Goal: Information Seeking & Learning: Learn about a topic

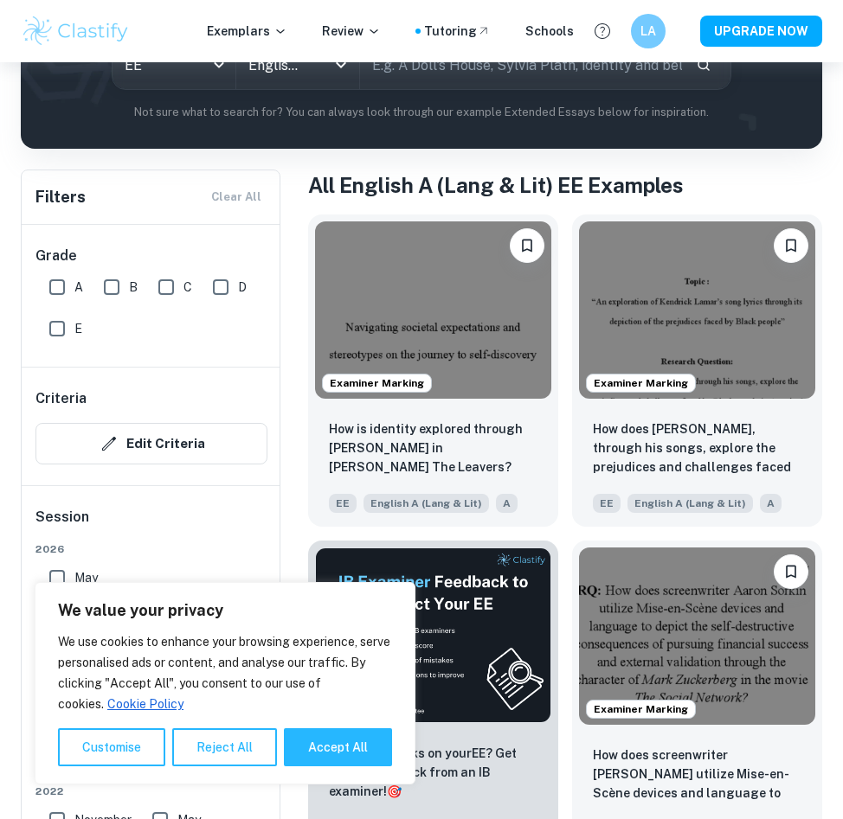
scroll to position [241, 0]
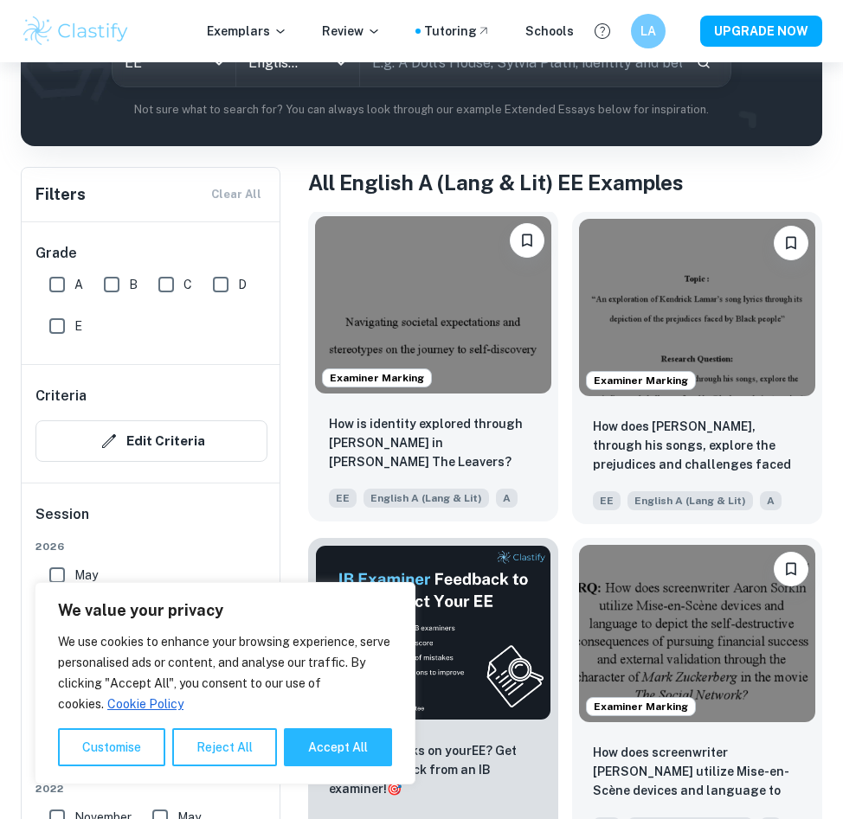
click at [460, 309] on img at bounding box center [433, 304] width 236 height 177
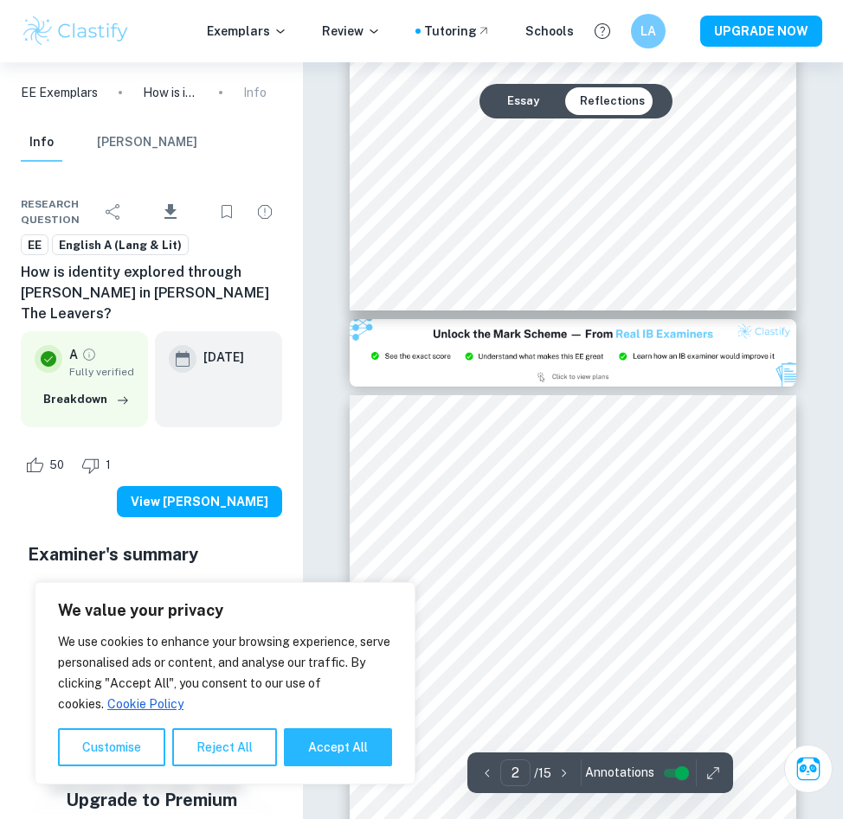
type input "3"
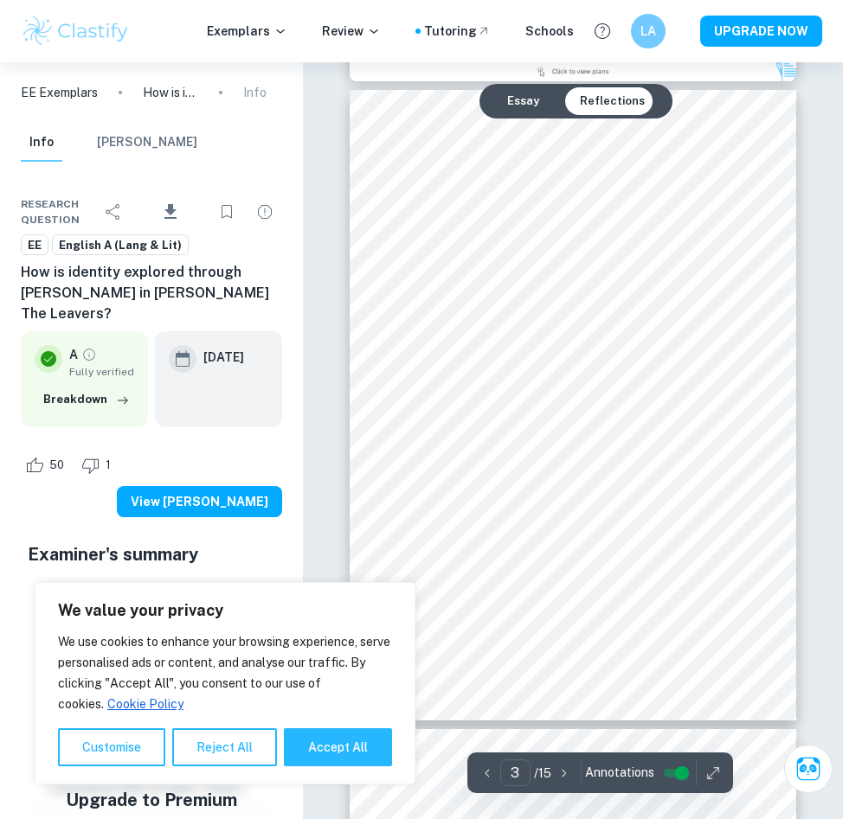
scroll to position [1421, 0]
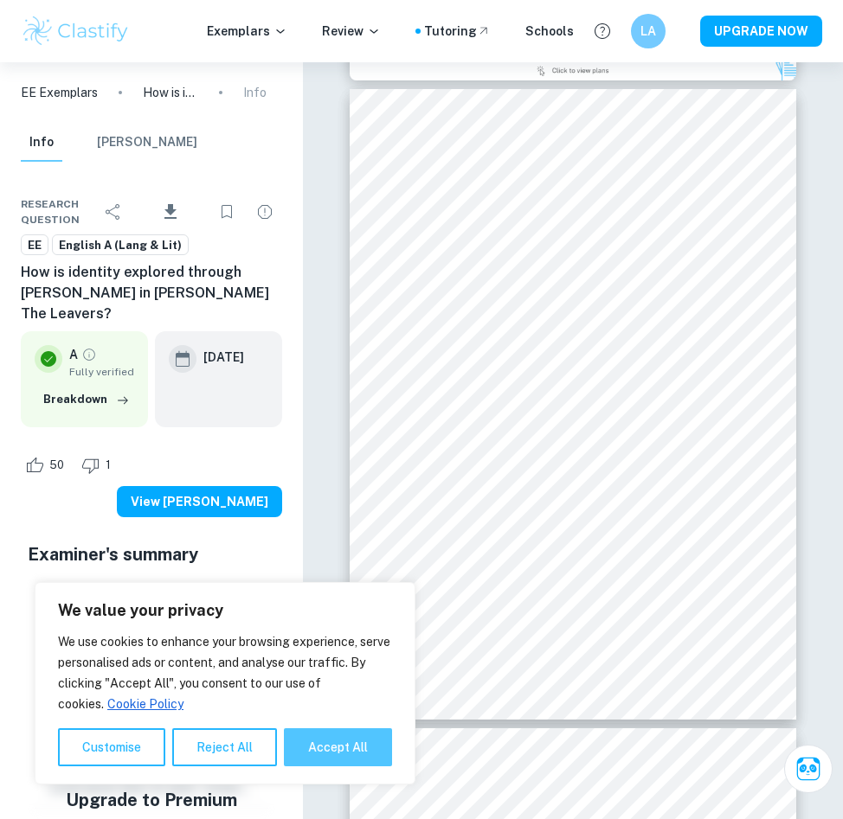
click at [347, 743] on button "Accept All" at bounding box center [338, 747] width 108 height 38
checkbox input "true"
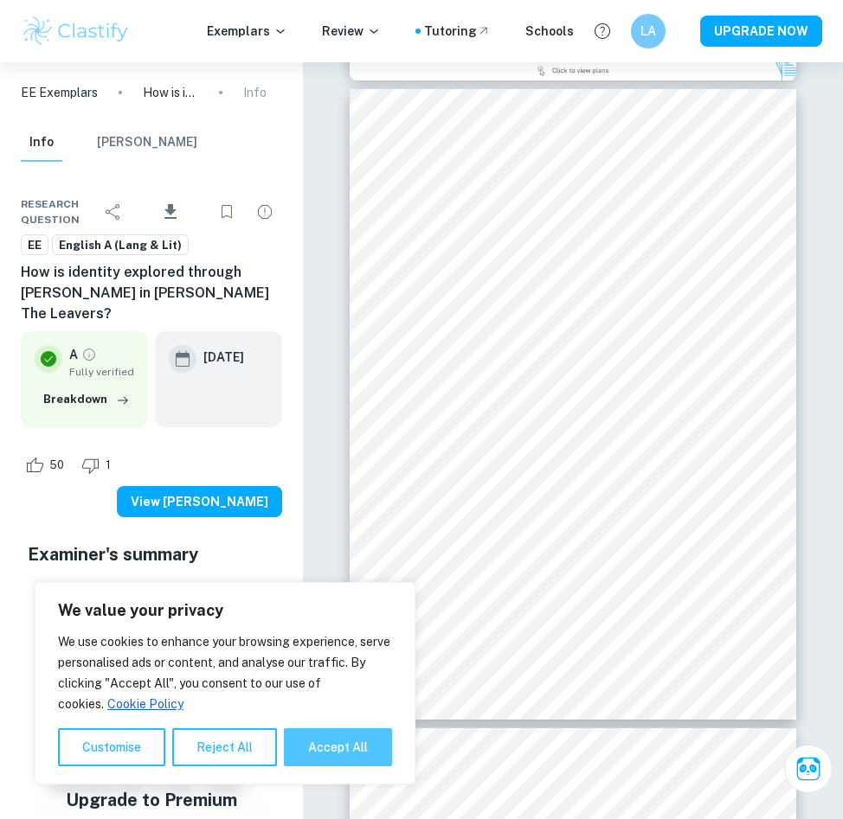
checkbox input "true"
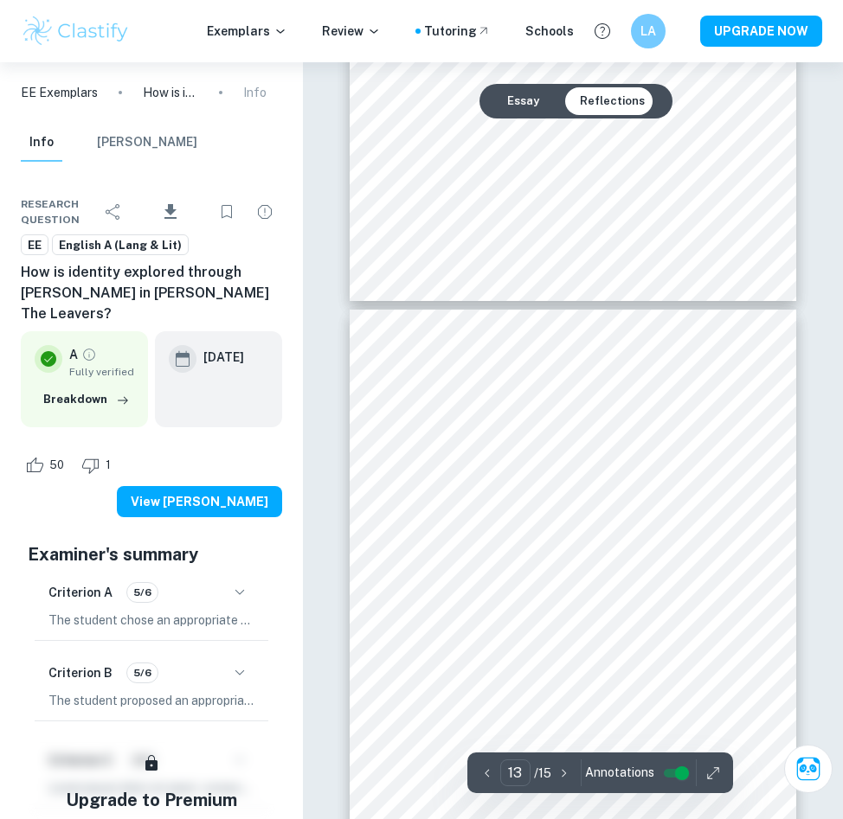
scroll to position [7681, 0]
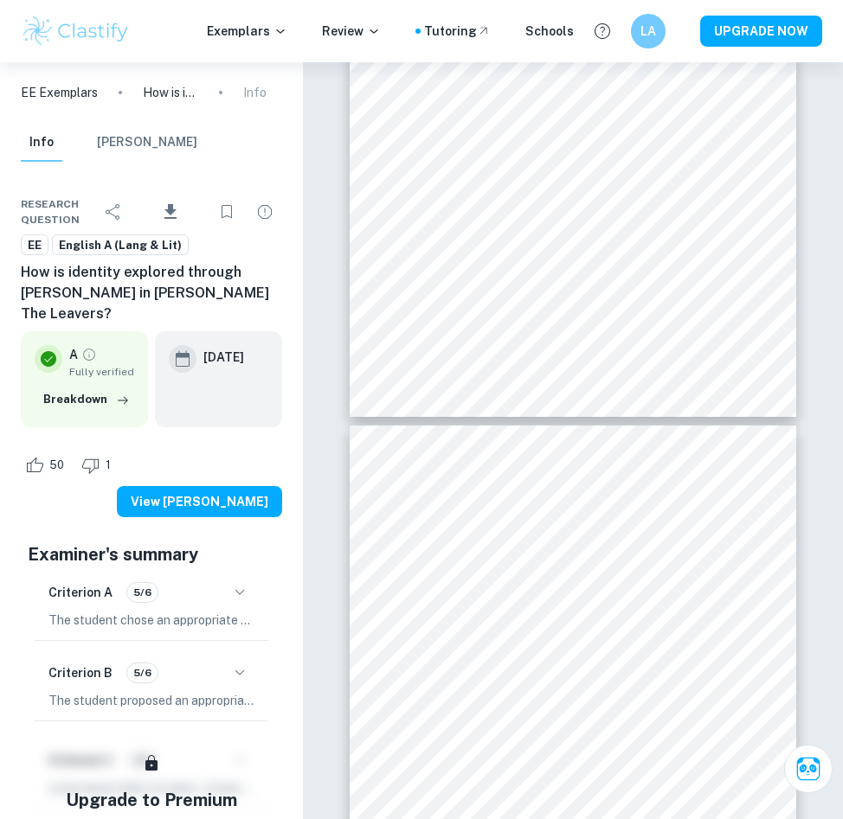
type input "12"
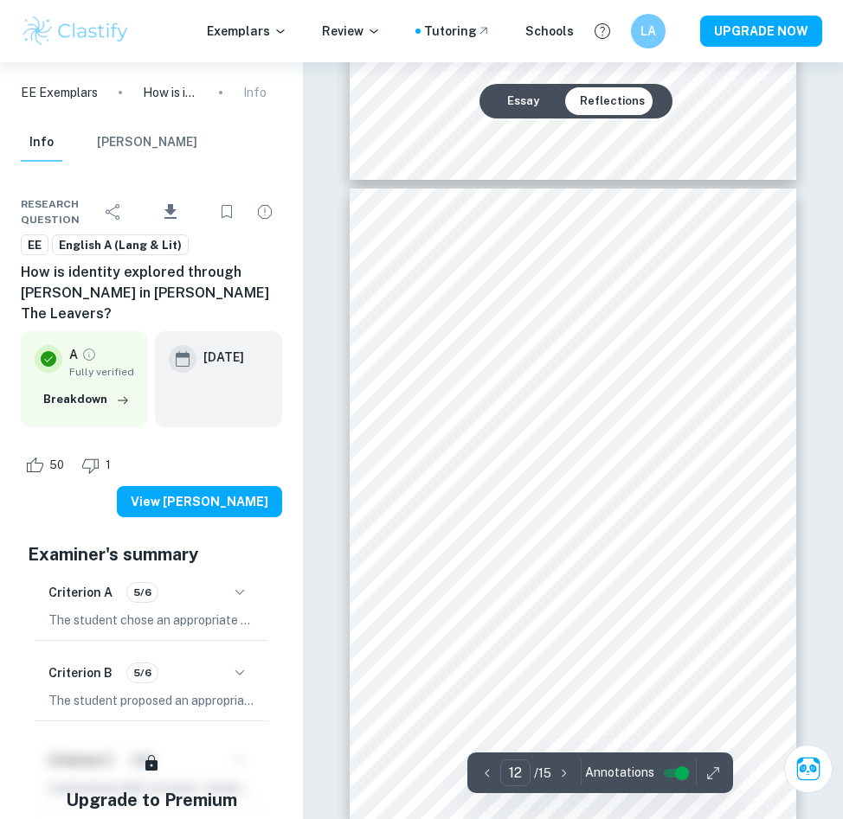
scroll to position [7152, 0]
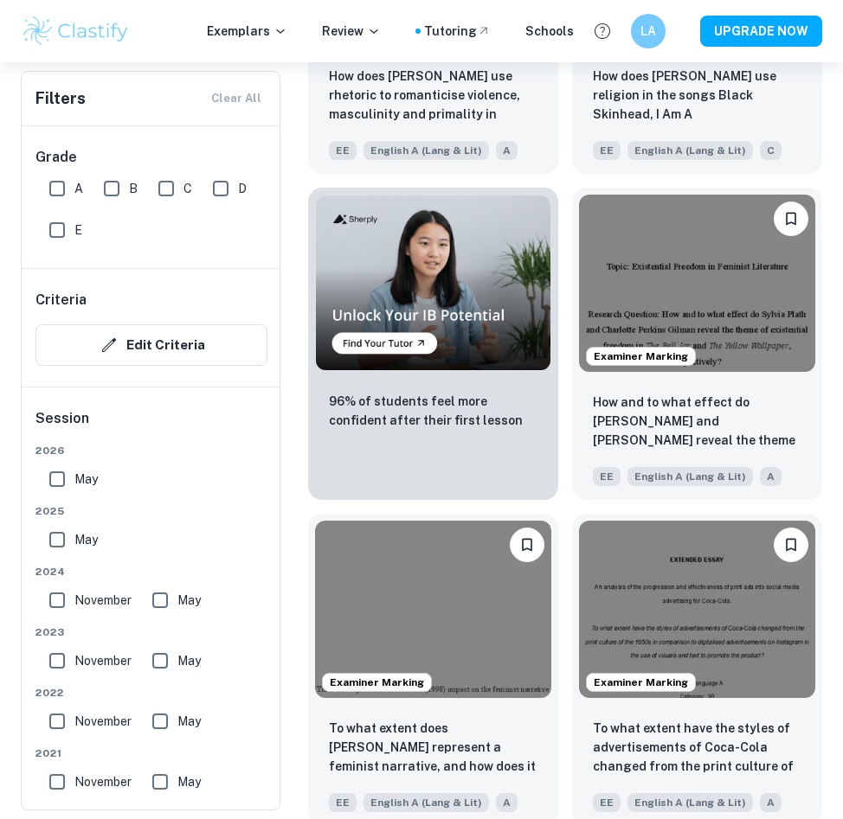
scroll to position [1255, 0]
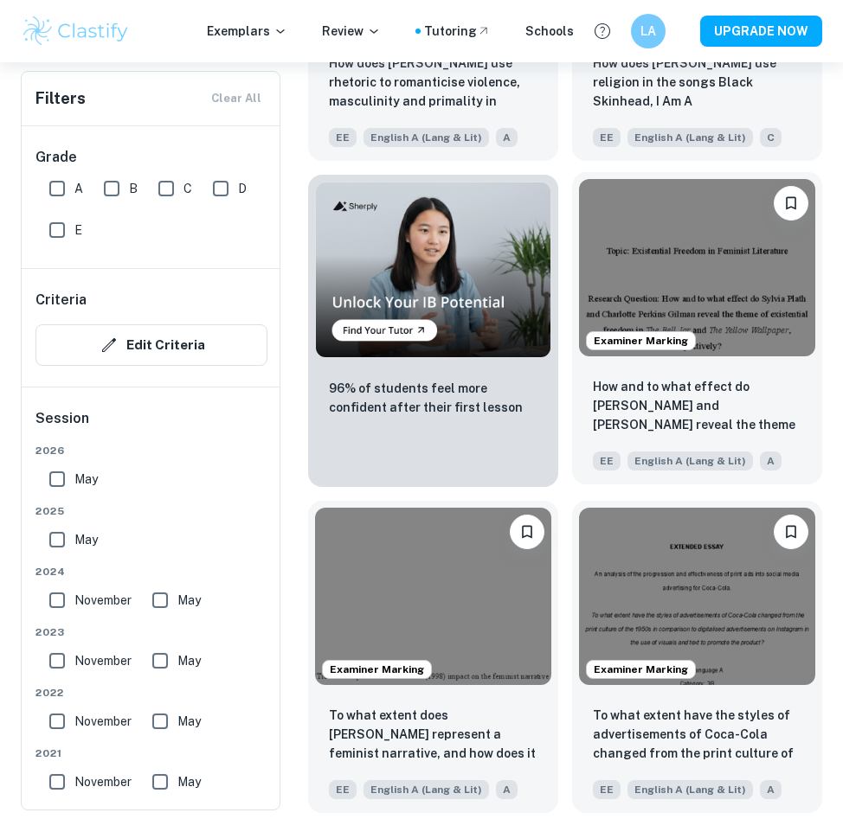
click at [729, 273] on img at bounding box center [697, 267] width 236 height 177
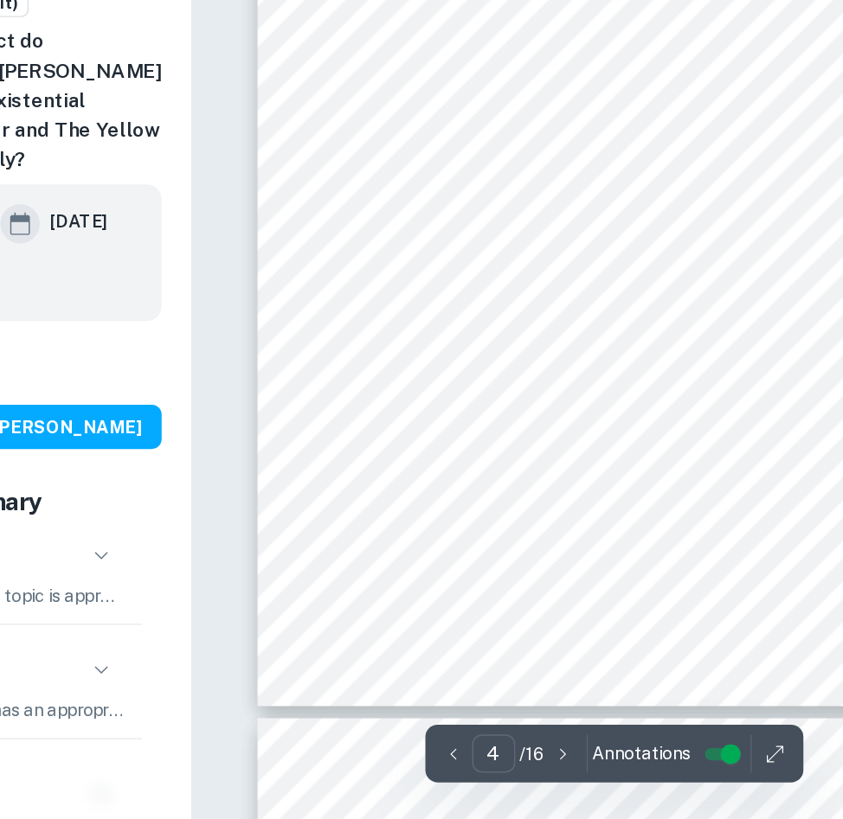
scroll to position [1760, 0]
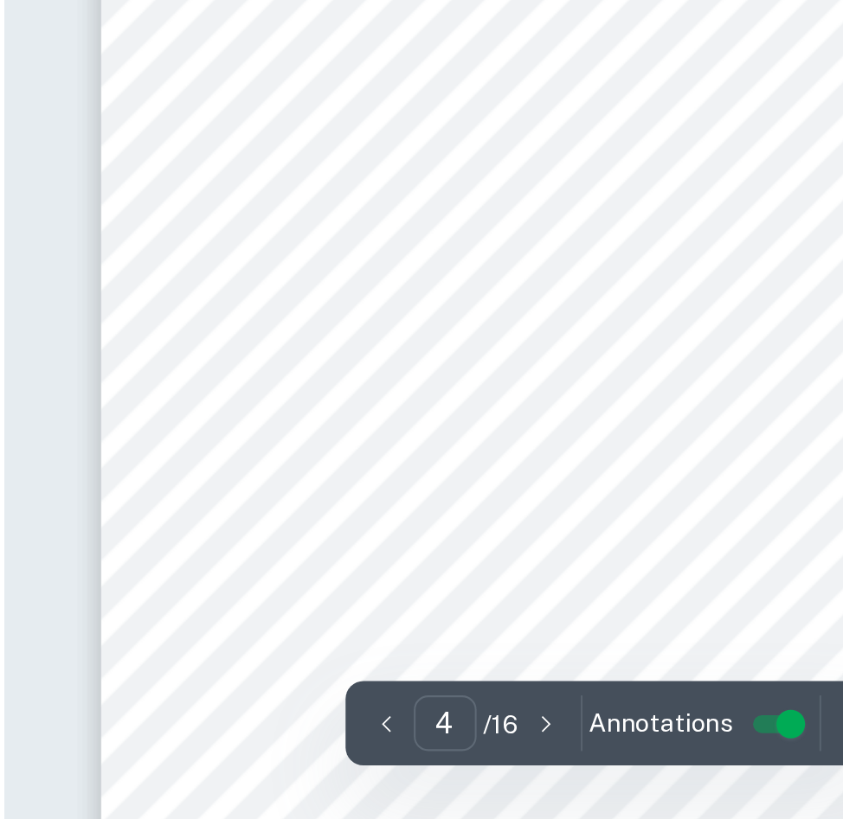
type input "5"
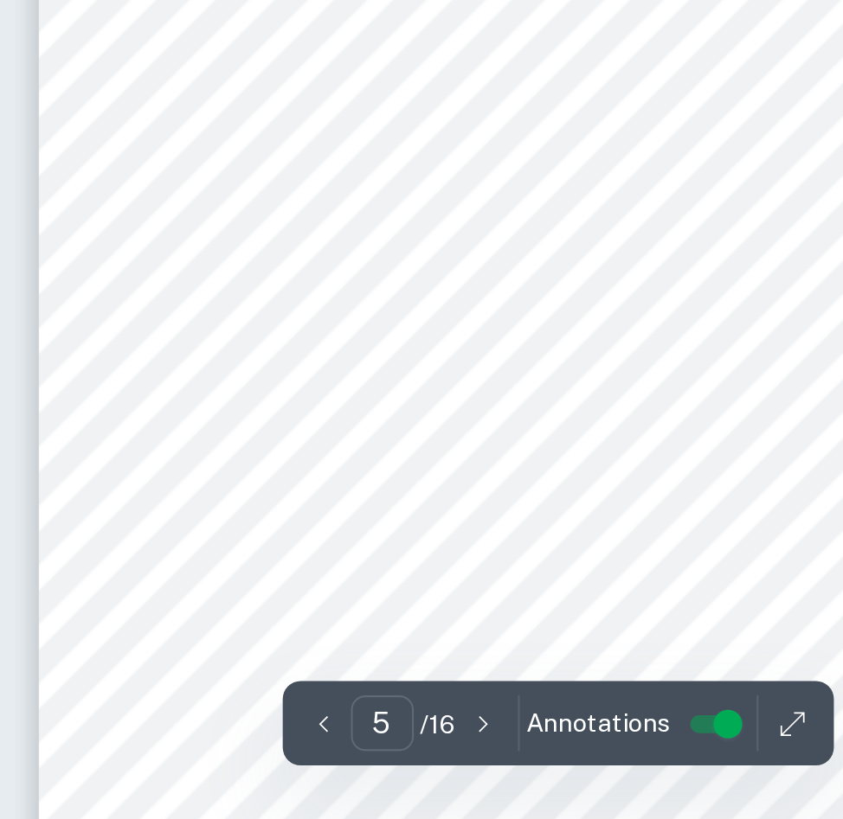
scroll to position [2220, 0]
